Goal: Transaction & Acquisition: Purchase product/service

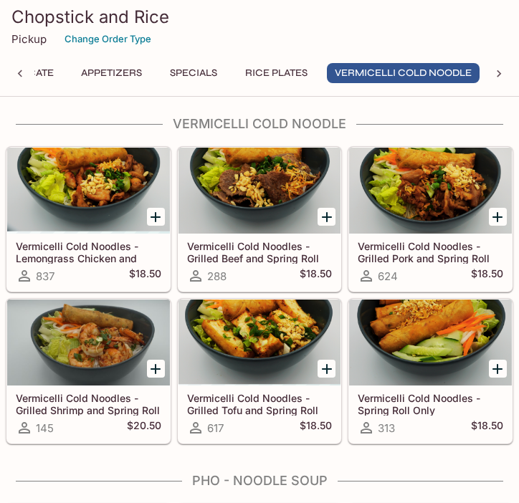
scroll to position [1434, 0]
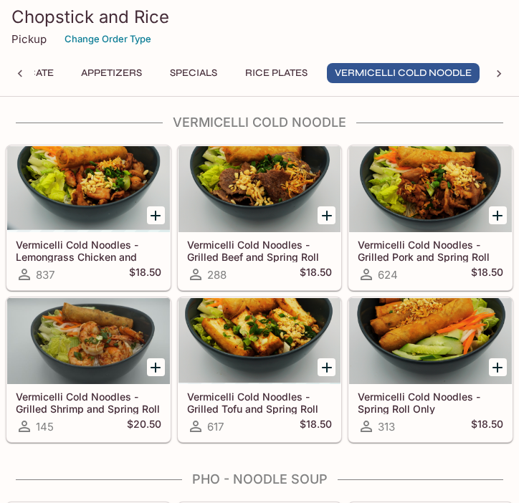
click at [332, 368] on icon "Add Vermicelli Cold Noodles - Grilled Tofu and Spring Roll" at bounding box center [326, 367] width 17 height 17
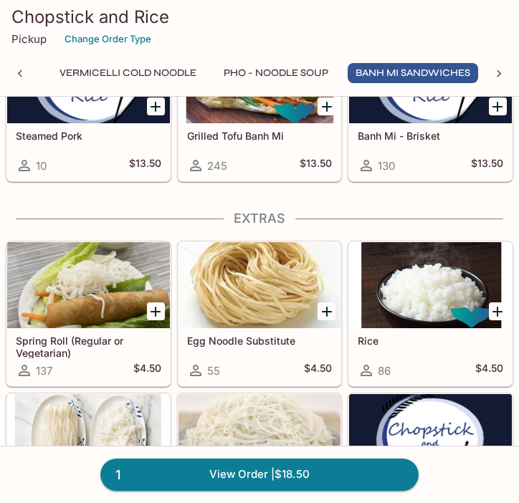
scroll to position [3064, 0]
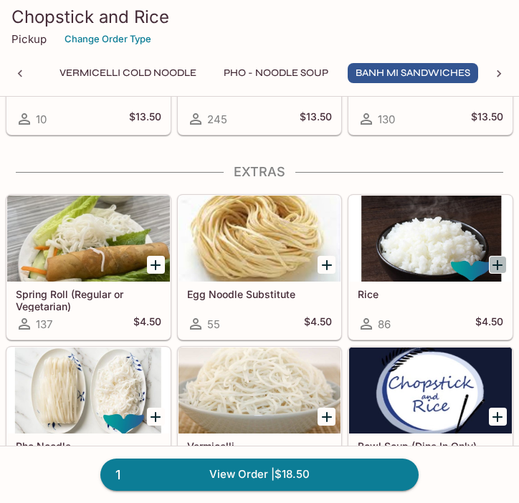
click at [498, 260] on icon "Add Rice" at bounding box center [497, 265] width 17 height 17
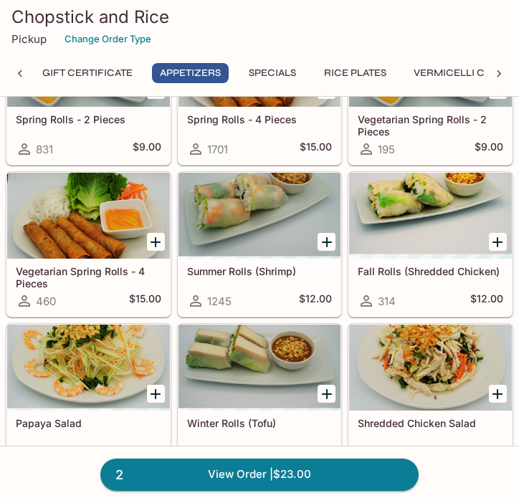
scroll to position [0, 0]
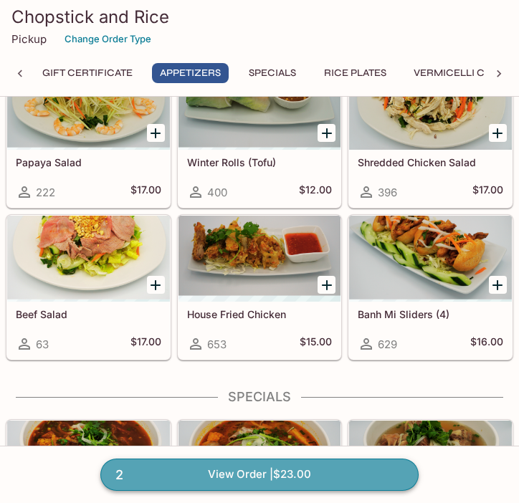
click at [268, 472] on link "2 View Order | $23.00" at bounding box center [259, 475] width 318 height 32
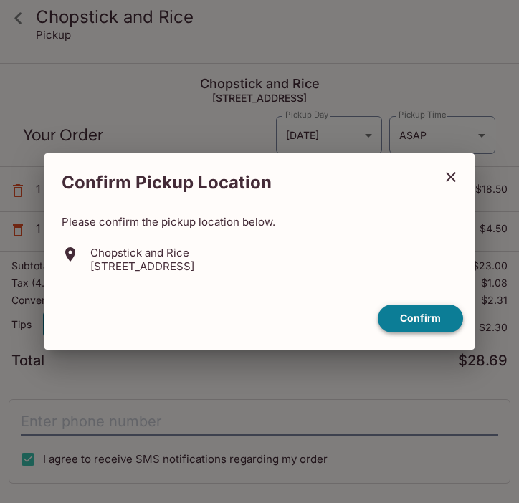
click at [435, 315] on button "Confirm" at bounding box center [420, 319] width 85 height 28
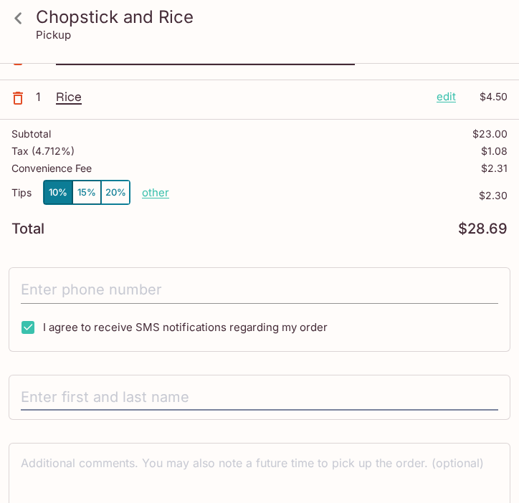
click at [164, 288] on input "tel" at bounding box center [260, 290] width 478 height 27
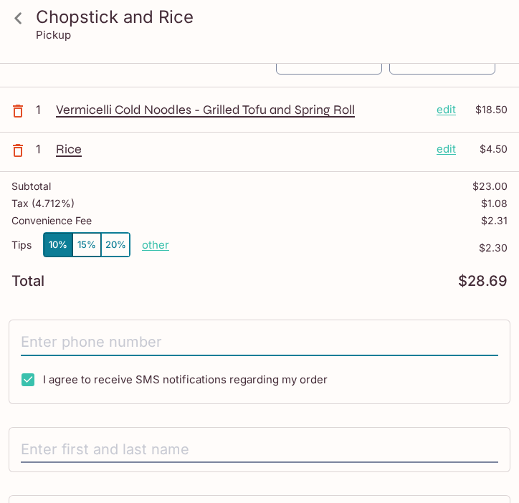
scroll to position [205, 0]
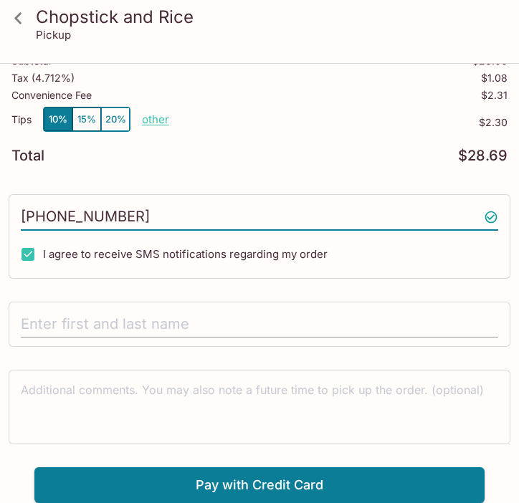
type input "[PHONE_NUMBER]"
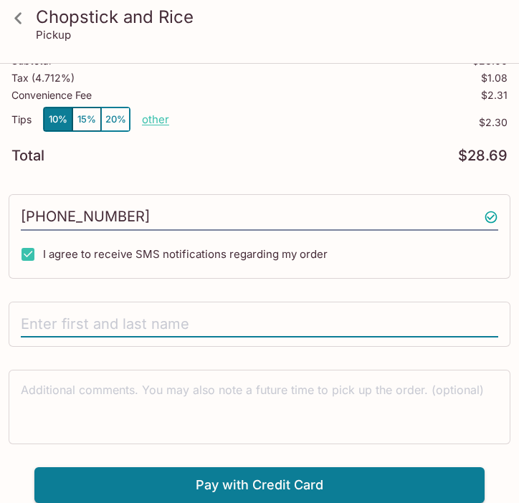
click at [177, 336] on input "text" at bounding box center [260, 324] width 478 height 27
type input "[PERSON_NAME]"
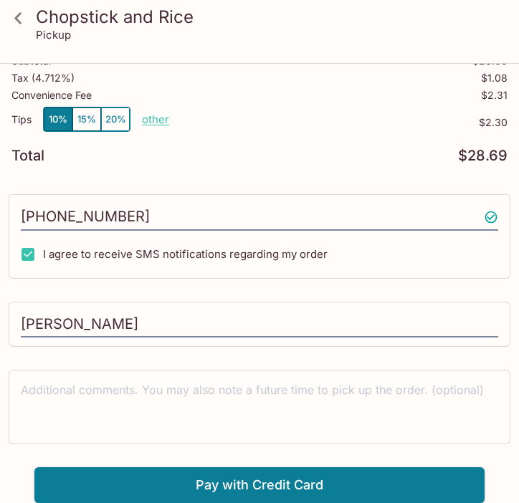
drag, startPoint x: 287, startPoint y: 475, endPoint x: 288, endPoint y: 267, distance: 208.7
click at [288, 267] on div "Chopstick and Rice [STREET_ADDRESS] Your Order Pickup Day [DATE] [DATE] Pickup …" at bounding box center [259, 181] width 519 height 644
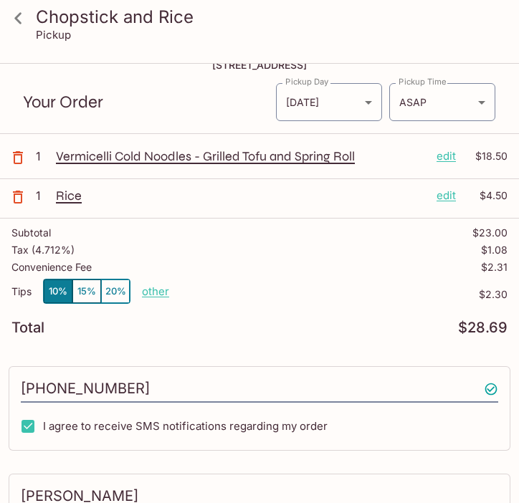
scroll to position [0, 0]
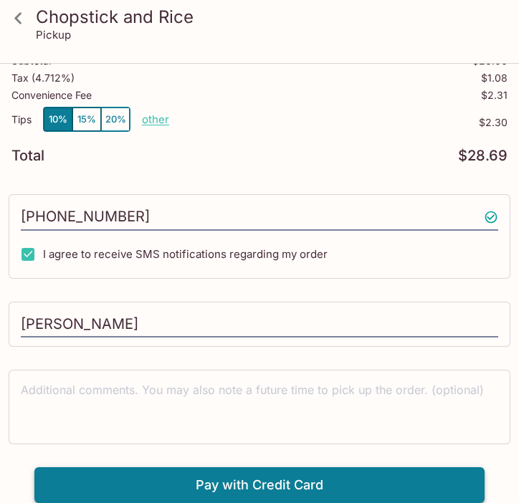
click at [252, 492] on button "Pay with Credit Card" at bounding box center [259, 486] width 450 height 36
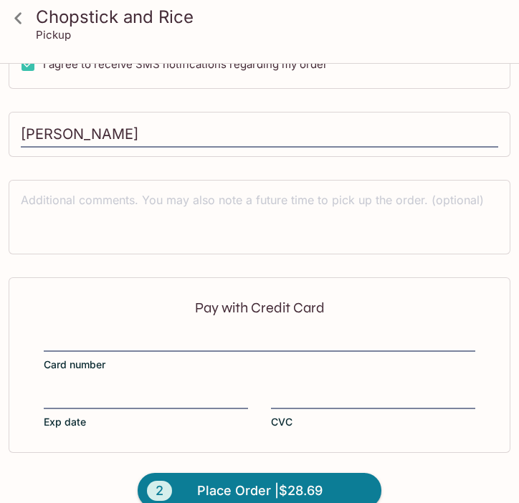
scroll to position [420, 0]
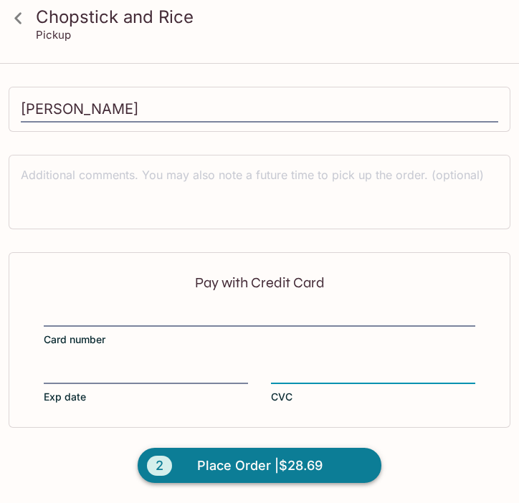
click at [259, 471] on span "Place Order | $28.69" at bounding box center [260, 466] width 126 height 23
